Goal: Task Accomplishment & Management: Use online tool/utility

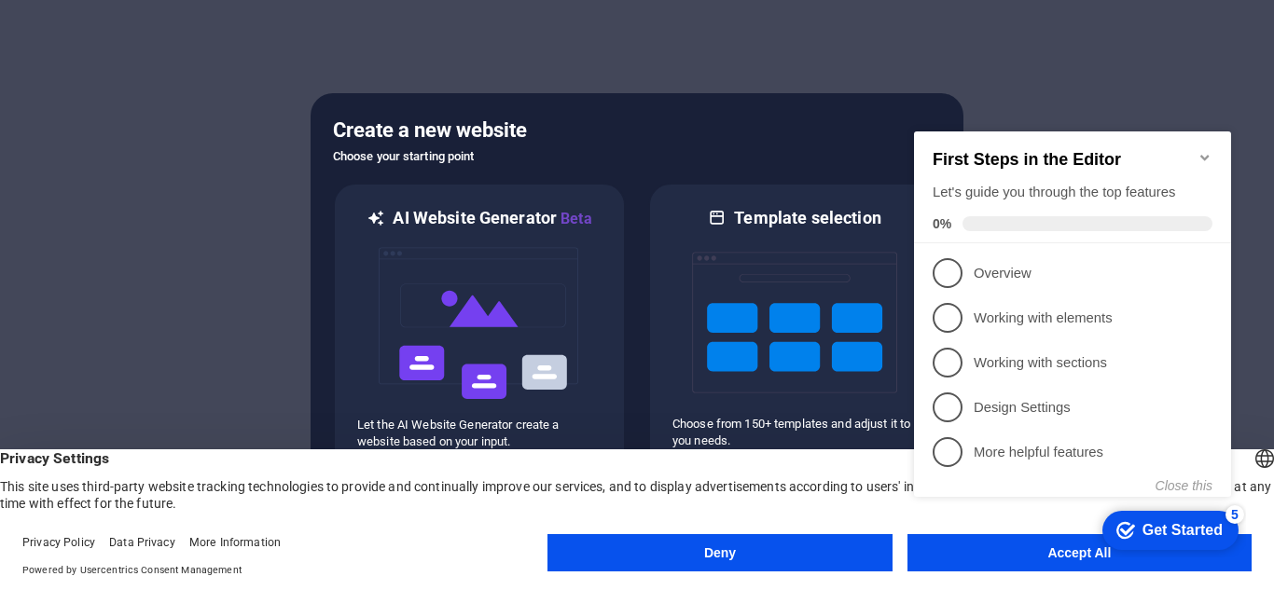
click at [1199, 150] on icon "Minimize checklist" at bounding box center [1205, 157] width 15 height 15
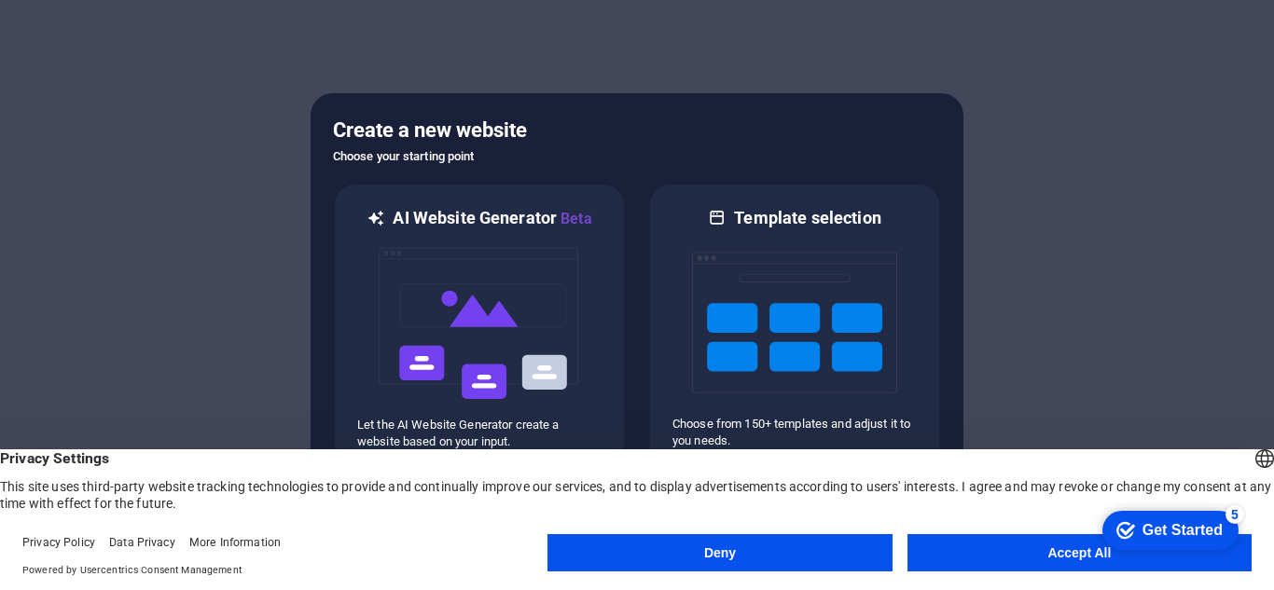
click at [1041, 552] on button "Accept All" at bounding box center [1080, 553] width 344 height 37
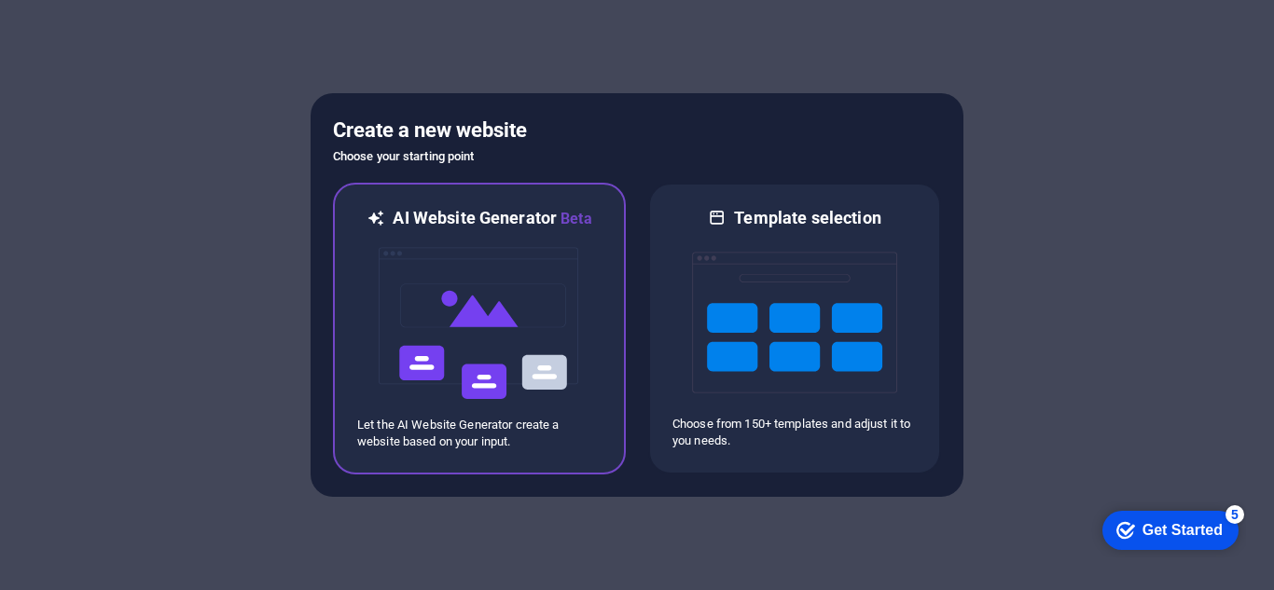
click at [488, 387] on img at bounding box center [479, 323] width 205 height 187
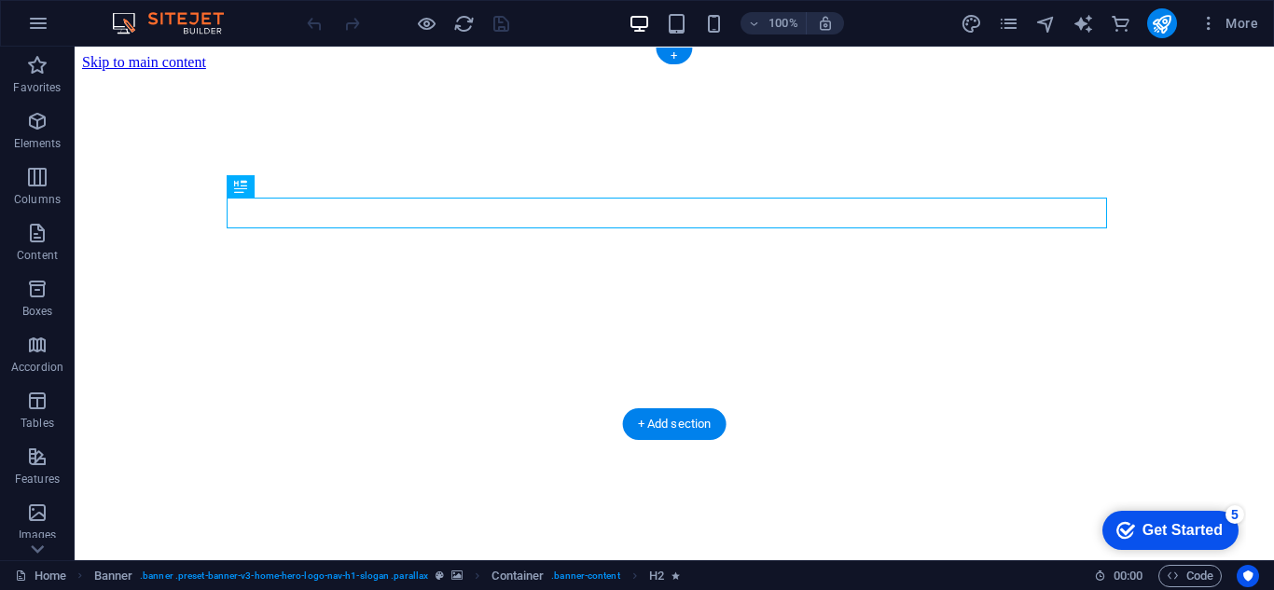
click at [792, 71] on figure at bounding box center [674, 71] width 1185 height 0
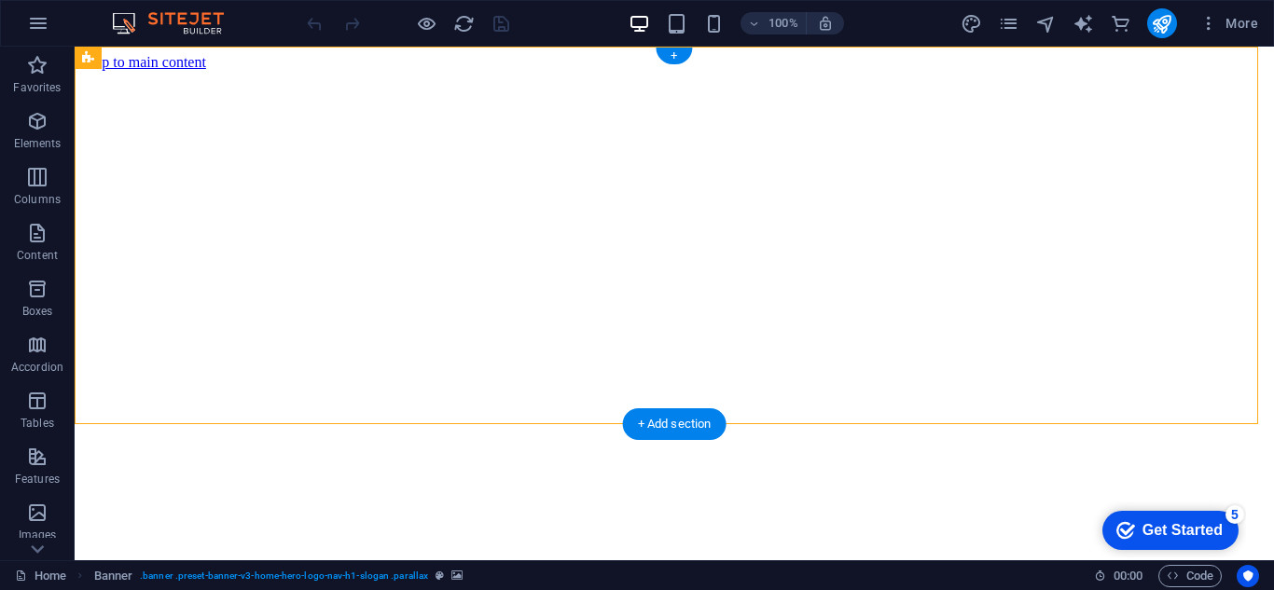
click at [792, 71] on figure at bounding box center [674, 71] width 1185 height 0
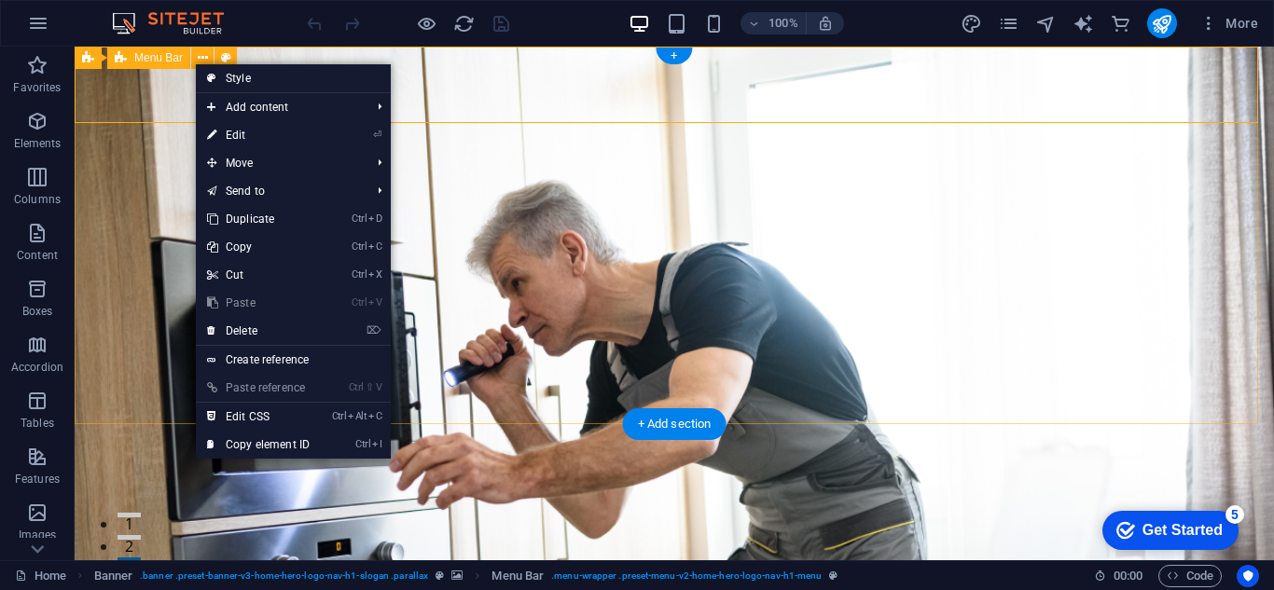
click at [146, 527] on div "[DOMAIN_NAME] Inicio Nosotros Servicios Testimonios Contacto" at bounding box center [675, 582] width 1200 height 110
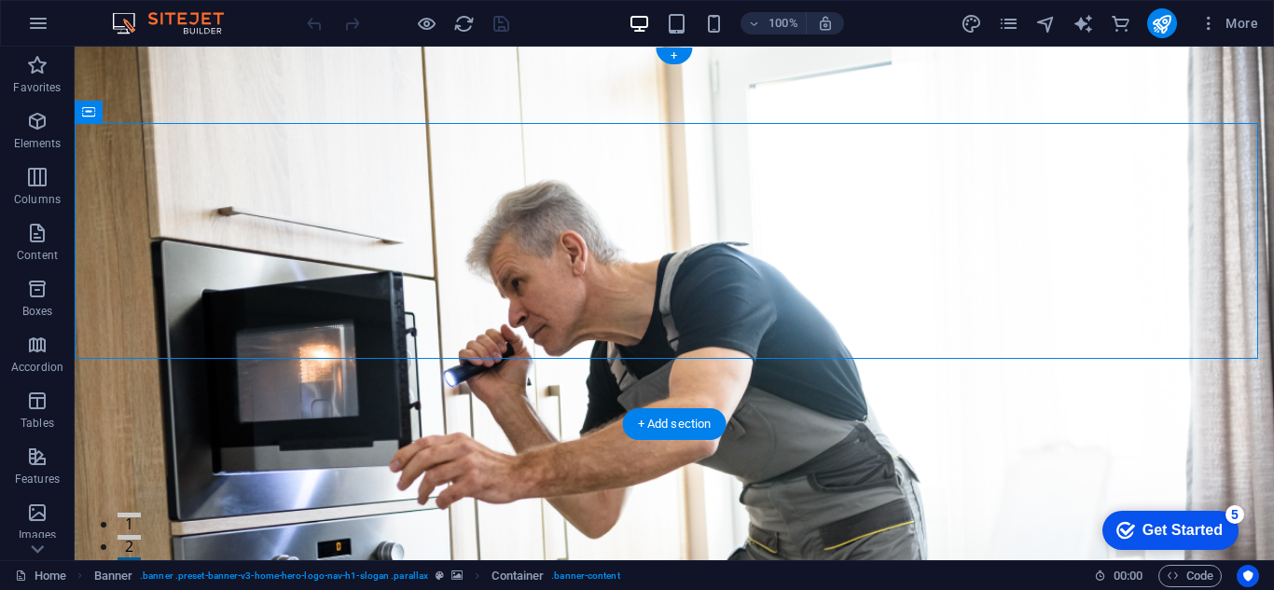
click at [124, 389] on figure at bounding box center [675, 304] width 1200 height 514
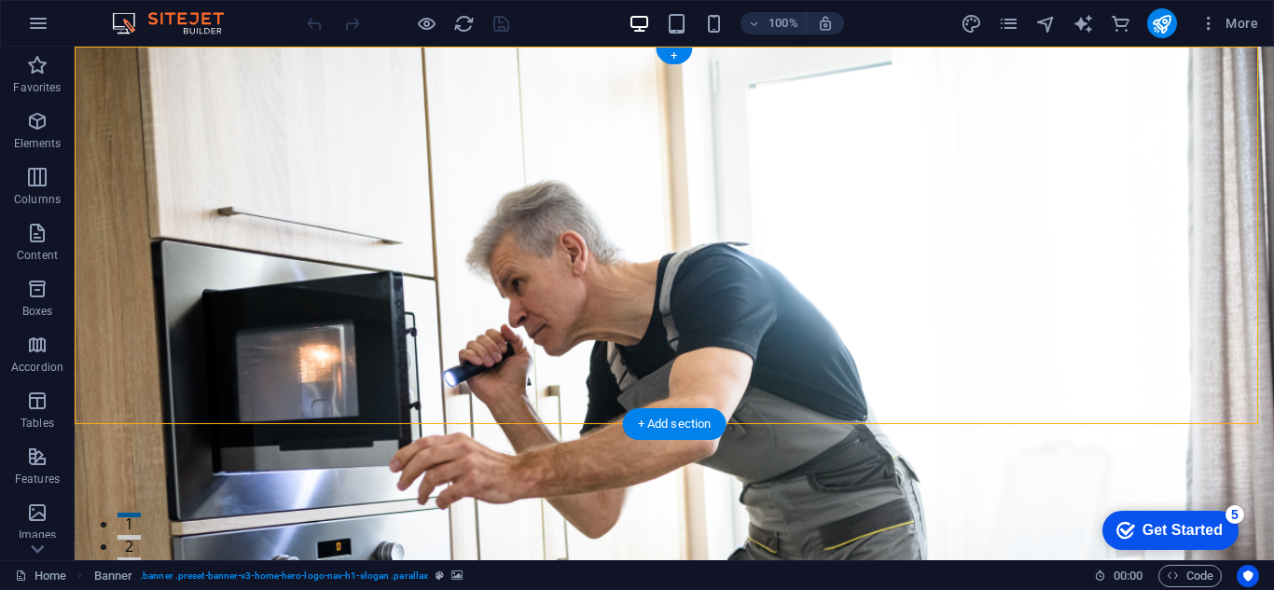
click at [129, 389] on figure at bounding box center [675, 304] width 1200 height 514
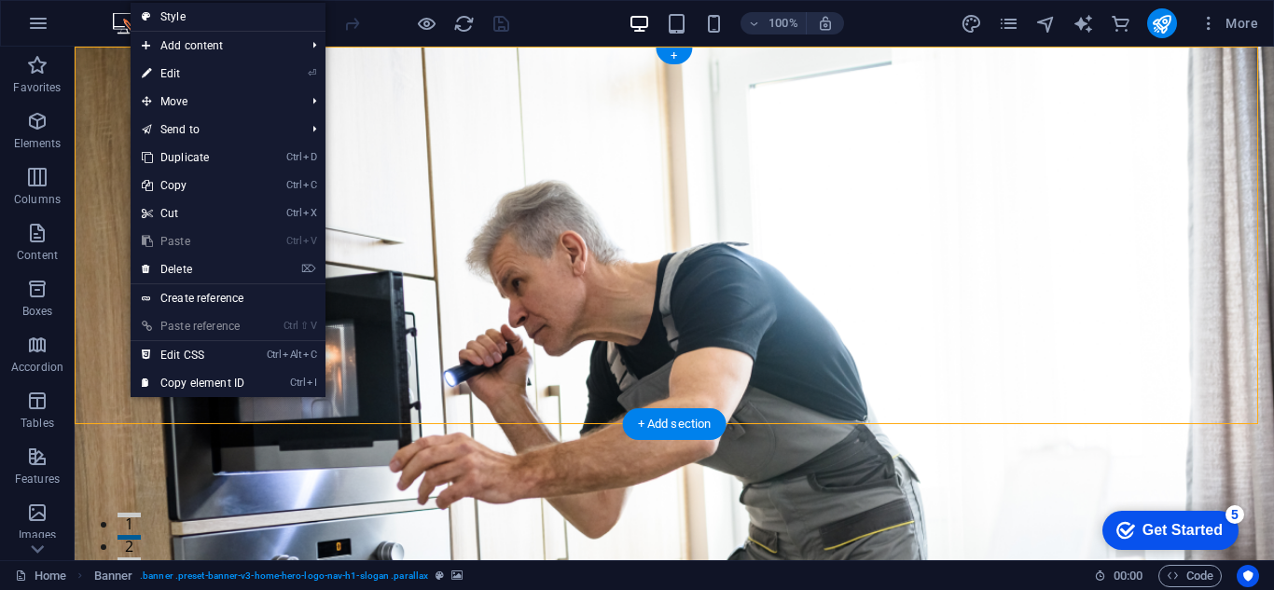
click at [110, 392] on figure at bounding box center [675, 304] width 1200 height 514
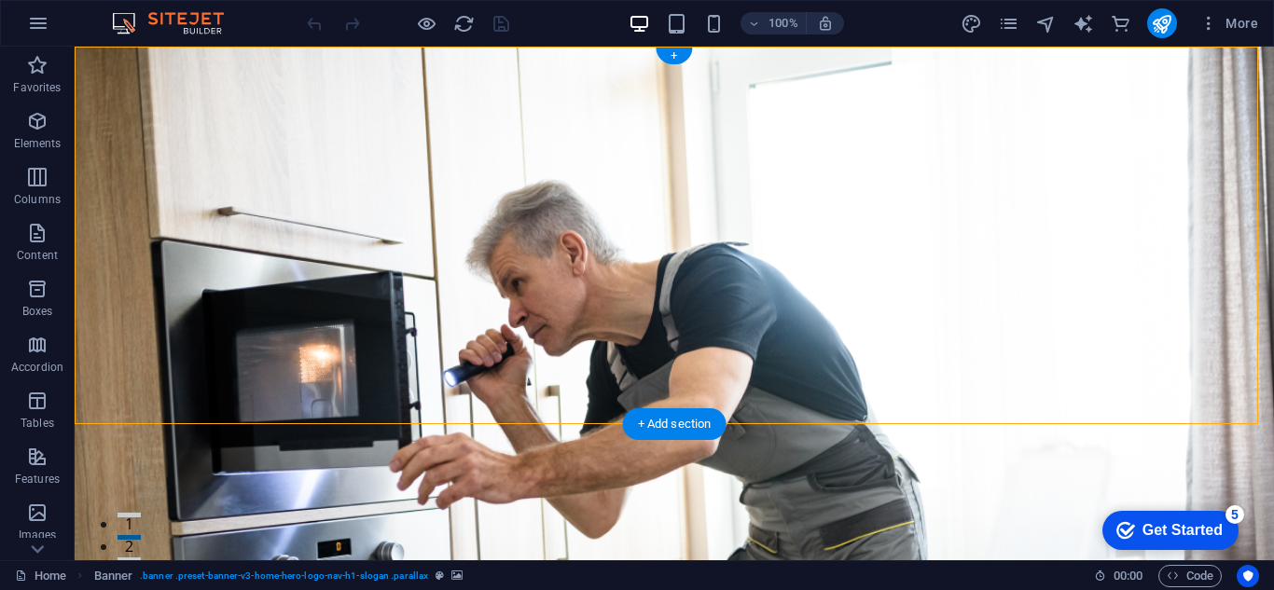
click at [110, 392] on figure at bounding box center [675, 304] width 1200 height 514
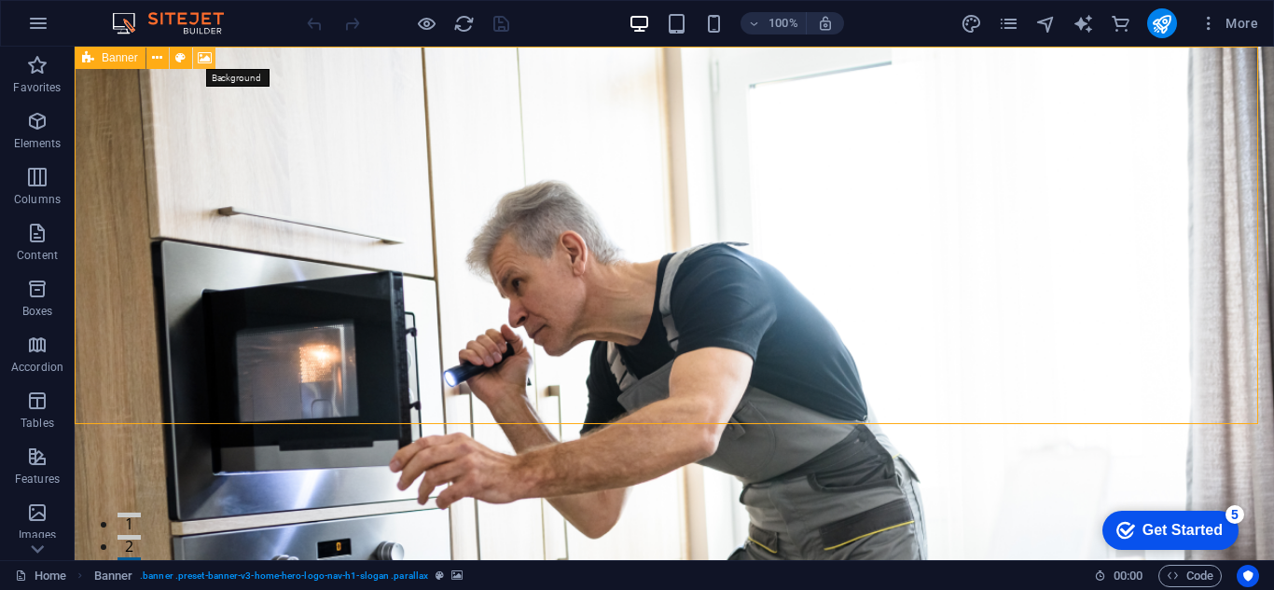
click at [198, 60] on icon at bounding box center [205, 59] width 14 height 20
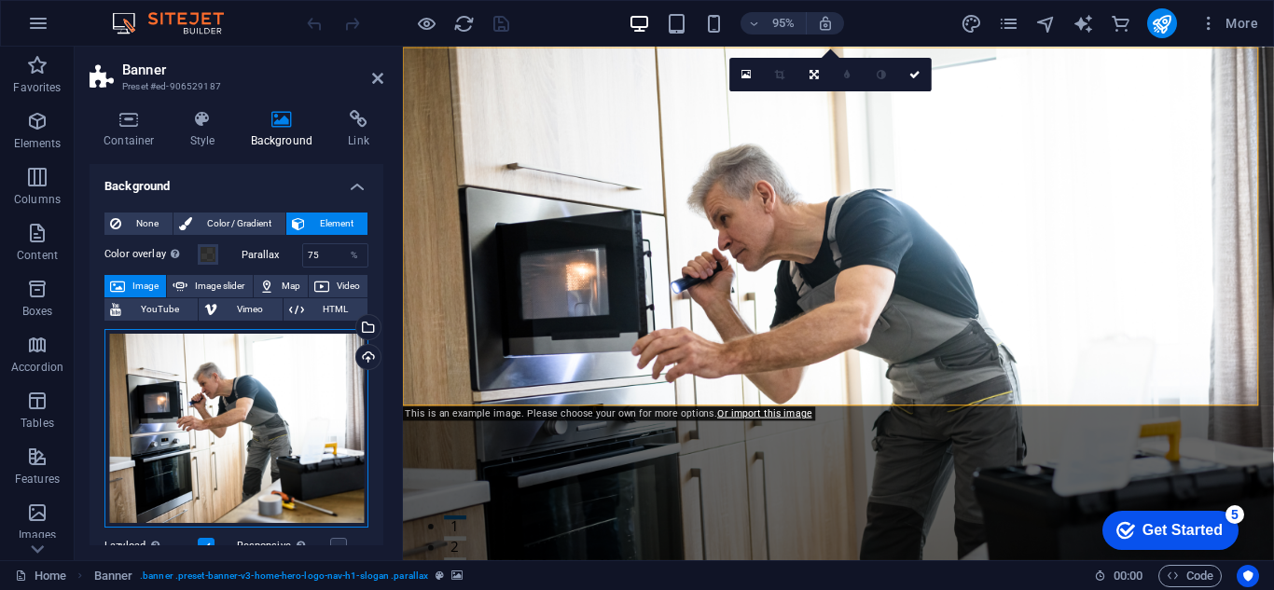
click at [284, 416] on div "Drag files here, click to choose files or select files from Files or our free s…" at bounding box center [236, 428] width 264 height 199
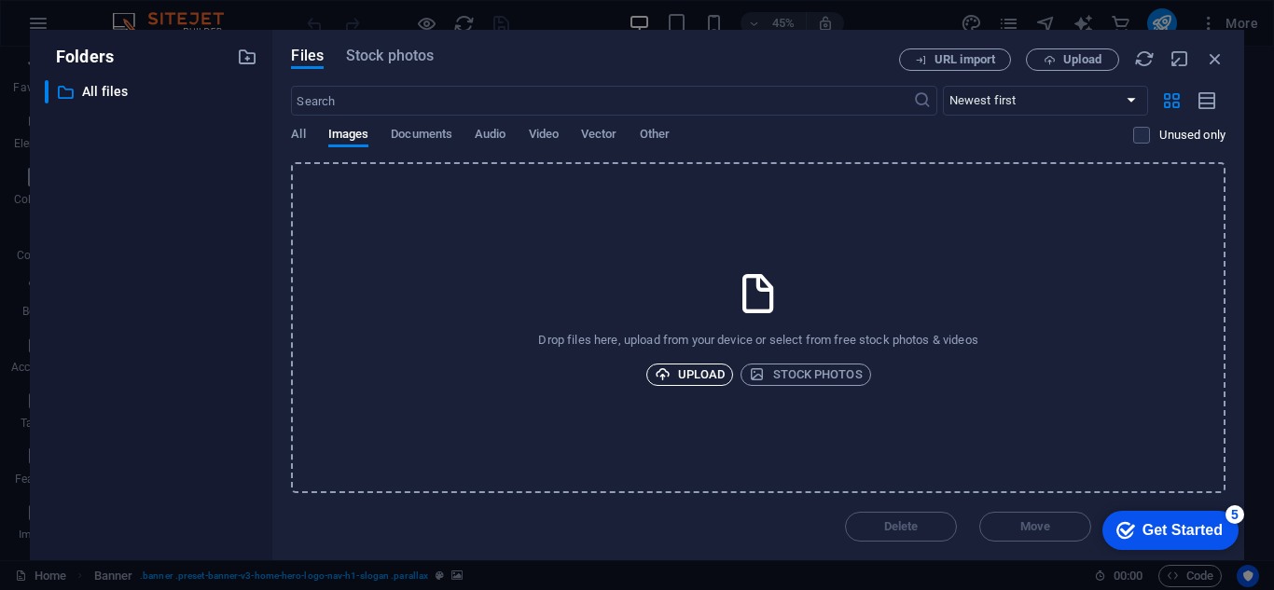
click at [686, 382] on span "Upload" at bounding box center [690, 375] width 71 height 22
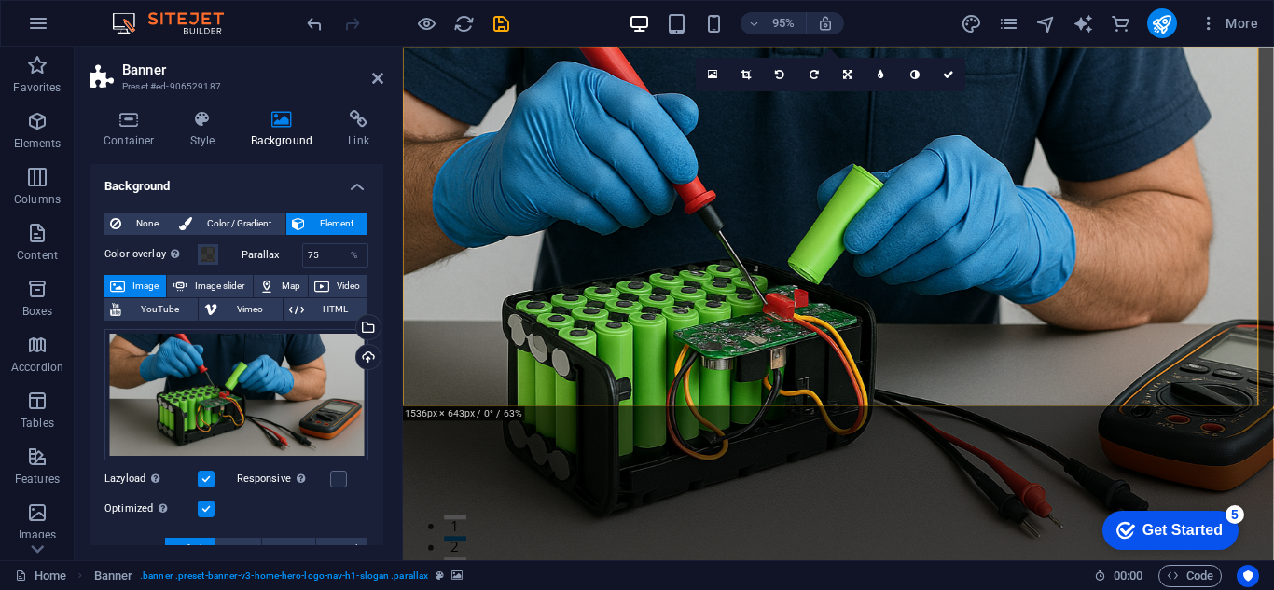
click at [1172, 528] on div "Get Started" at bounding box center [1183, 530] width 80 height 17
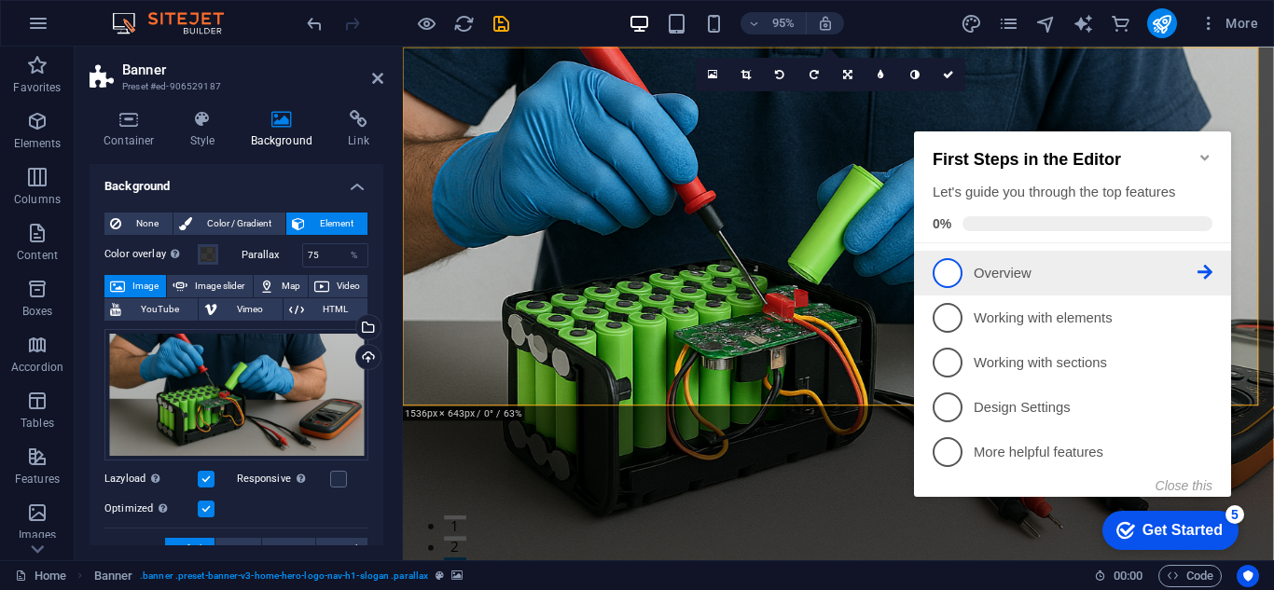
click at [949, 271] on span "1" at bounding box center [948, 273] width 30 height 30
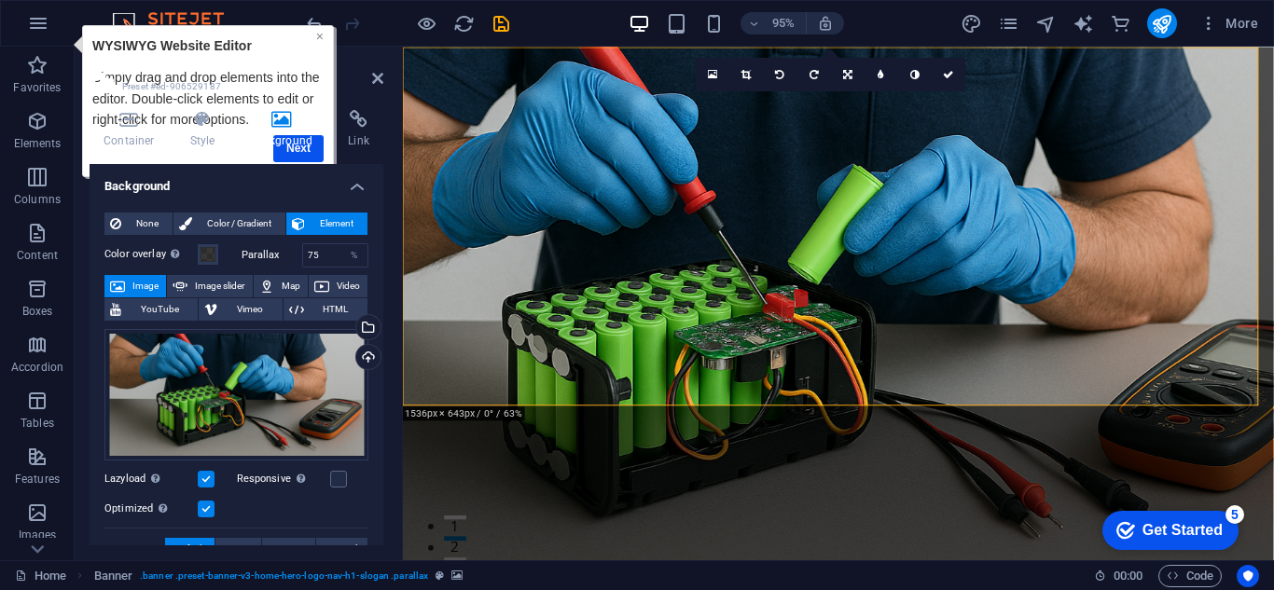
click at [320, 35] on link "×" at bounding box center [318, 36] width 7 height 15
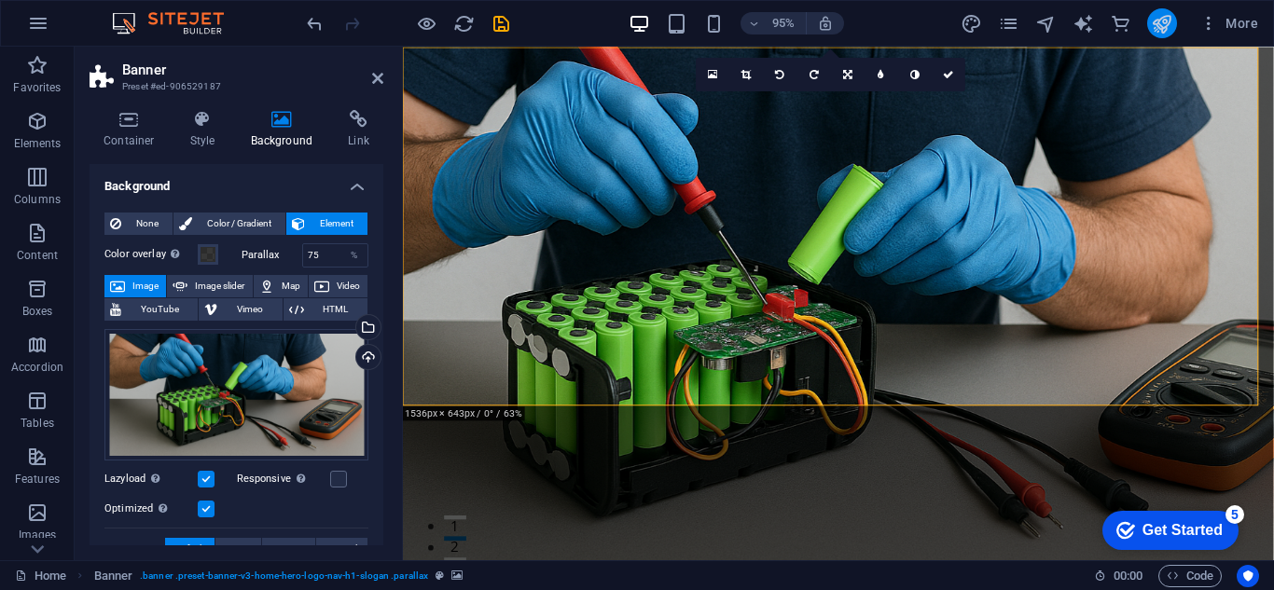
drag, startPoint x: 1161, startPoint y: 39, endPoint x: 1161, endPoint y: 23, distance: 15.9
